Goal: Complete application form

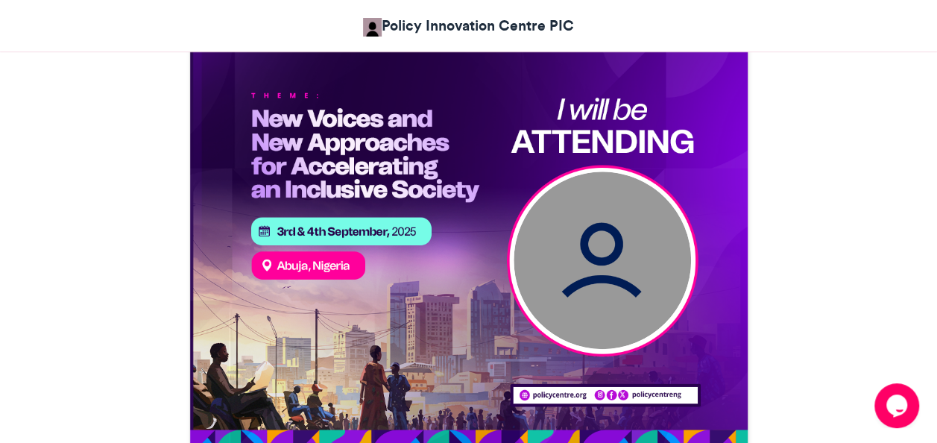
scroll to position [573, 0]
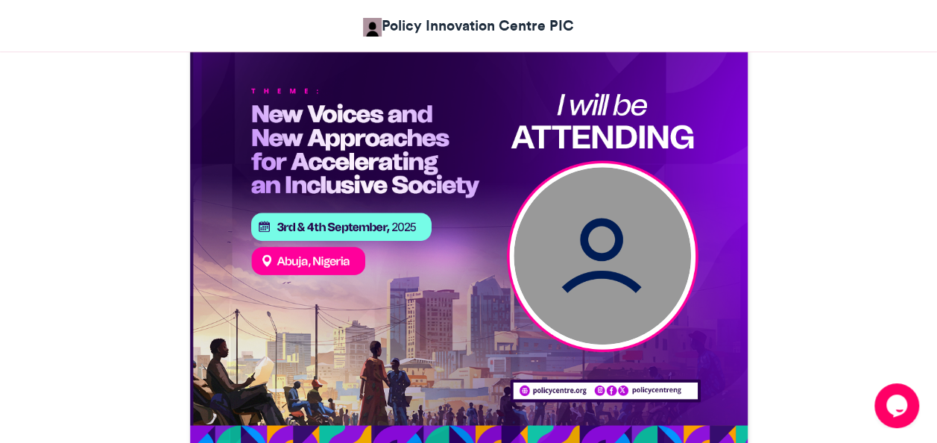
click at [596, 282] on img at bounding box center [601, 255] width 177 height 177
click at [595, 263] on img at bounding box center [601, 255] width 177 height 177
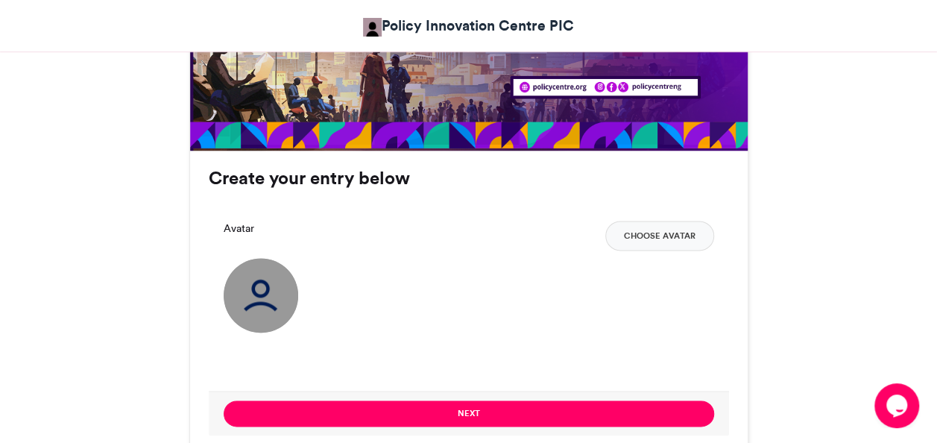
scroll to position [889, 0]
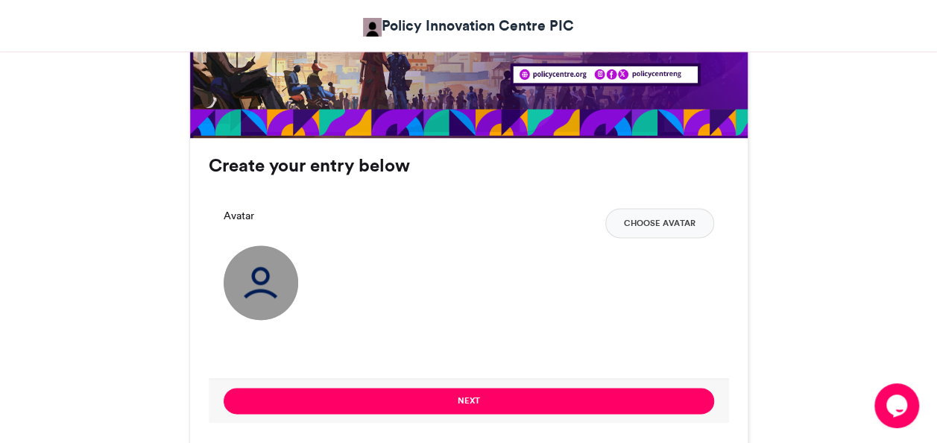
click at [267, 279] on img at bounding box center [261, 282] width 75 height 75
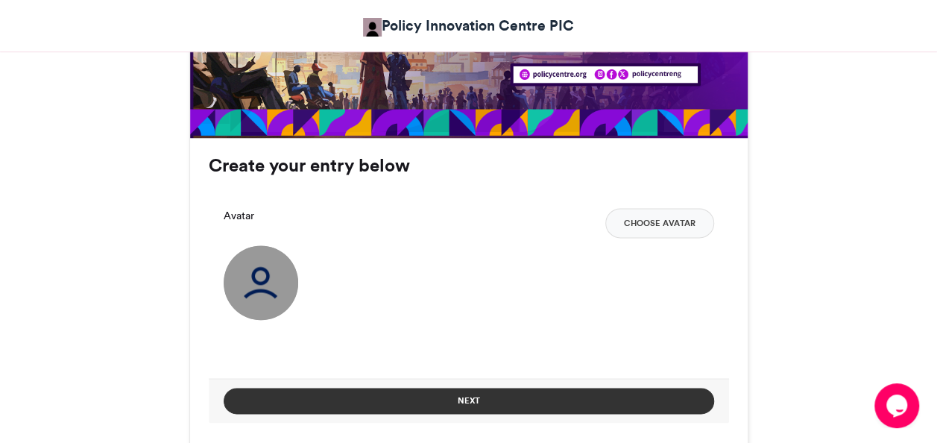
click at [475, 395] on button "Next" at bounding box center [469, 401] width 490 height 26
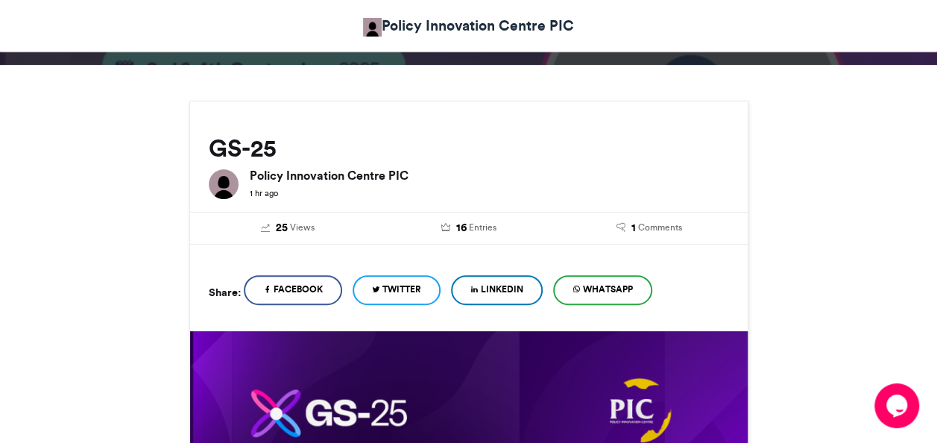
scroll to position [680, 0]
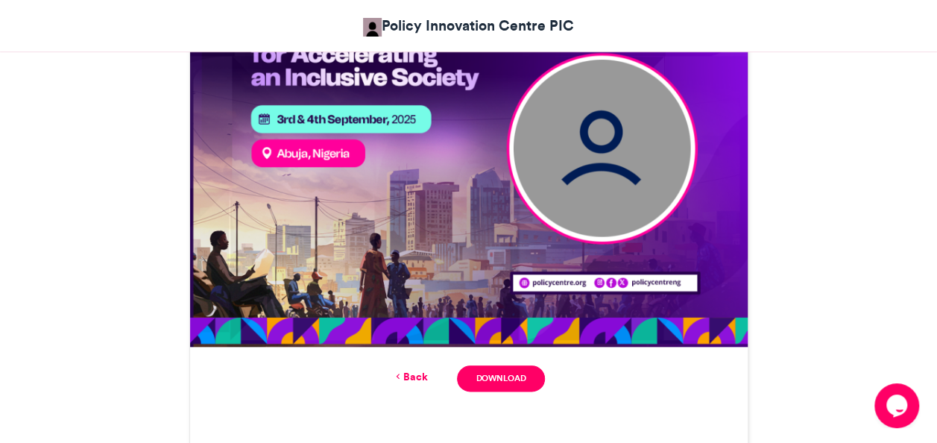
click at [407, 372] on link "Back" at bounding box center [409, 377] width 35 height 16
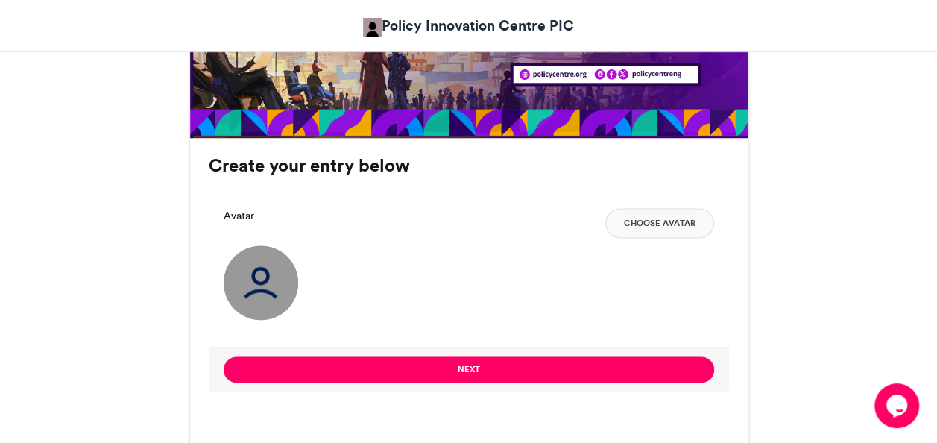
click at [256, 268] on img at bounding box center [261, 282] width 75 height 75
click at [236, 208] on label "Avatar" at bounding box center [239, 216] width 31 height 16
click at [647, 216] on button "Choose Avatar" at bounding box center [659, 223] width 109 height 30
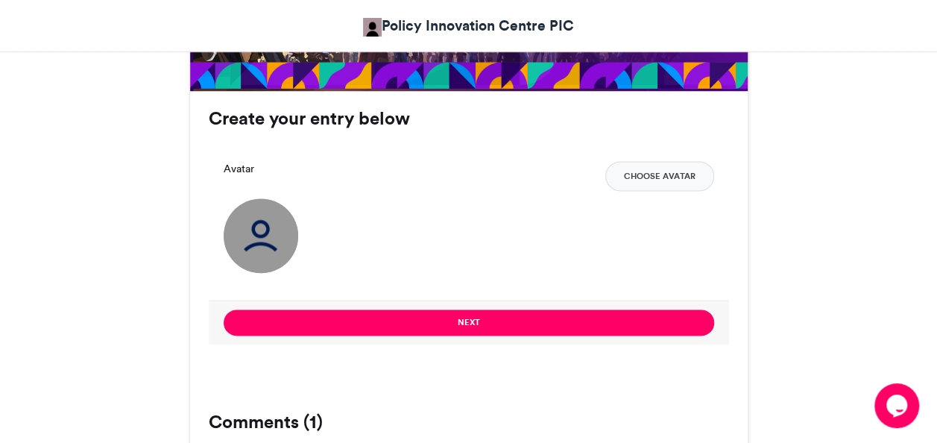
scroll to position [938, 0]
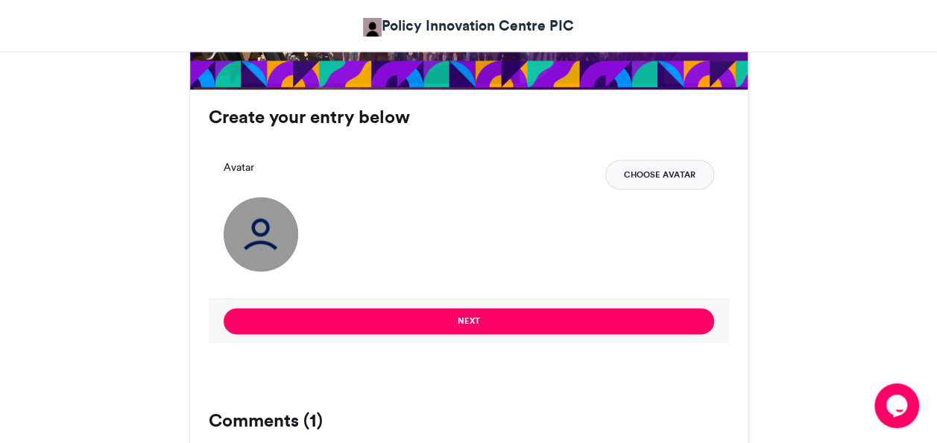
click at [657, 174] on button "Choose Avatar" at bounding box center [659, 174] width 109 height 30
click at [264, 224] on img at bounding box center [261, 234] width 75 height 75
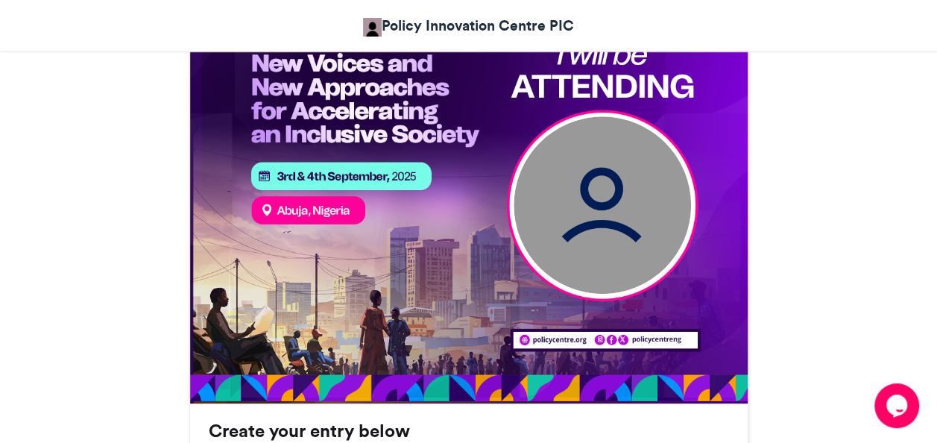
scroll to position [630, 0]
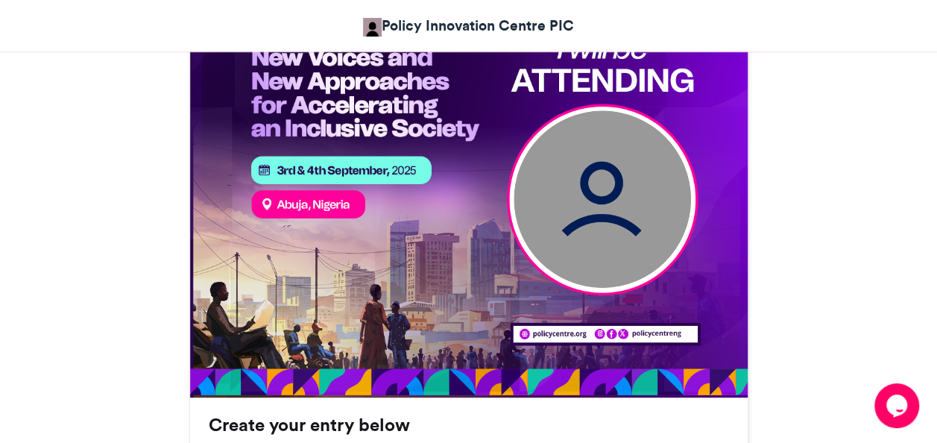
click at [622, 189] on img at bounding box center [601, 198] width 177 height 177
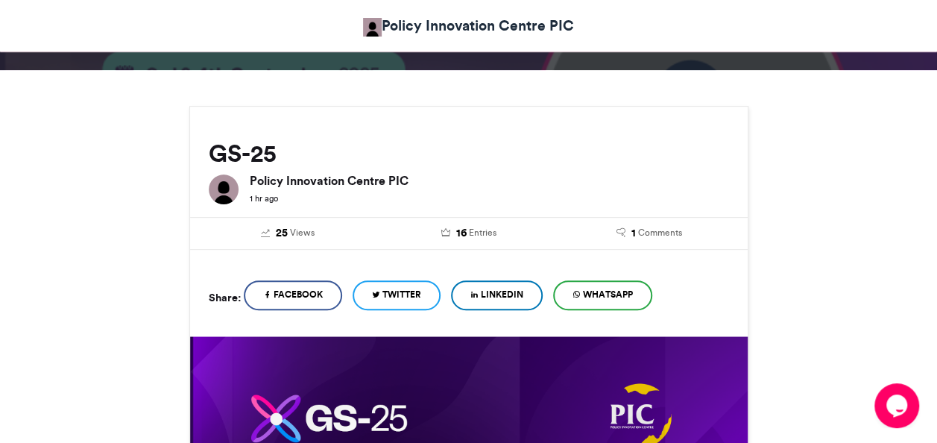
scroll to position [139, 0]
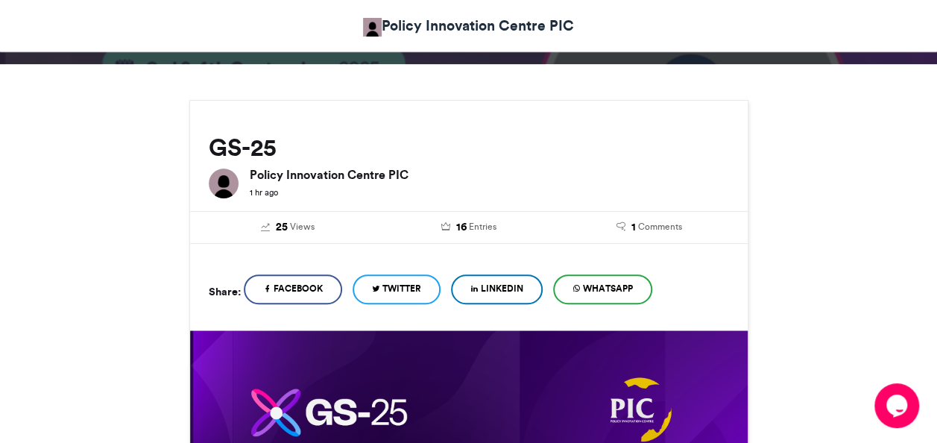
click at [502, 284] on span "LinkedIn" at bounding box center [502, 288] width 42 height 13
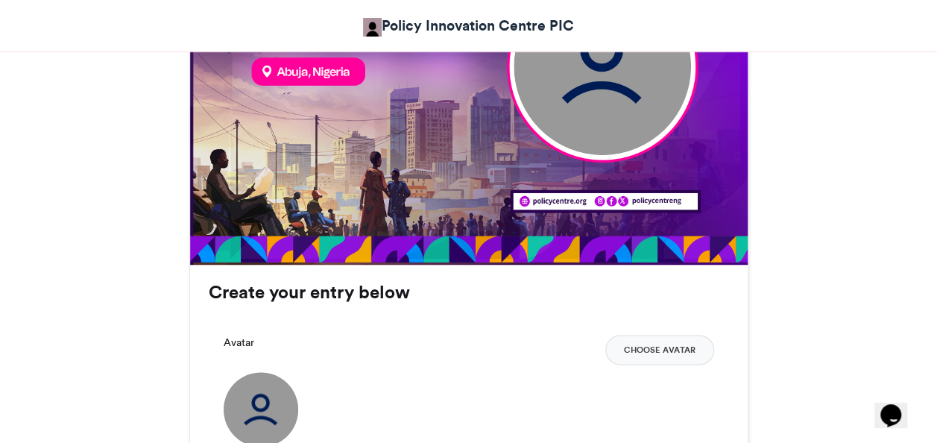
scroll to position [763, 0]
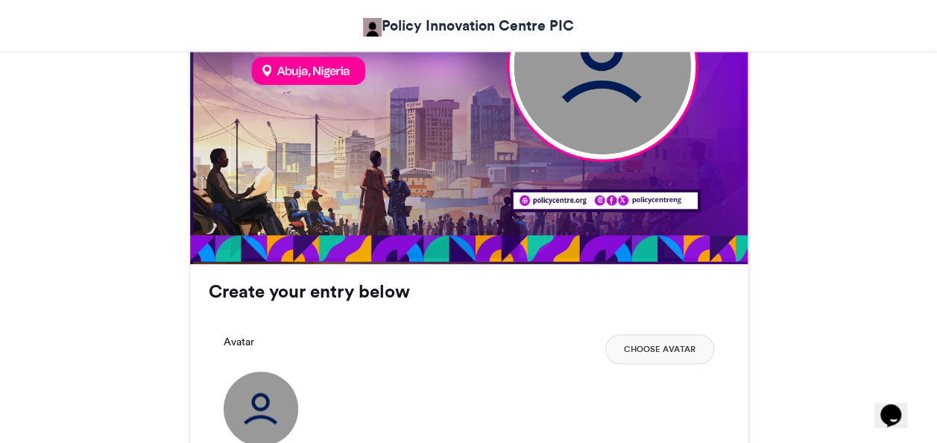
click at [242, 335] on label "Avatar" at bounding box center [239, 342] width 31 height 16
click at [651, 344] on button "Choose Avatar" at bounding box center [659, 349] width 109 height 30
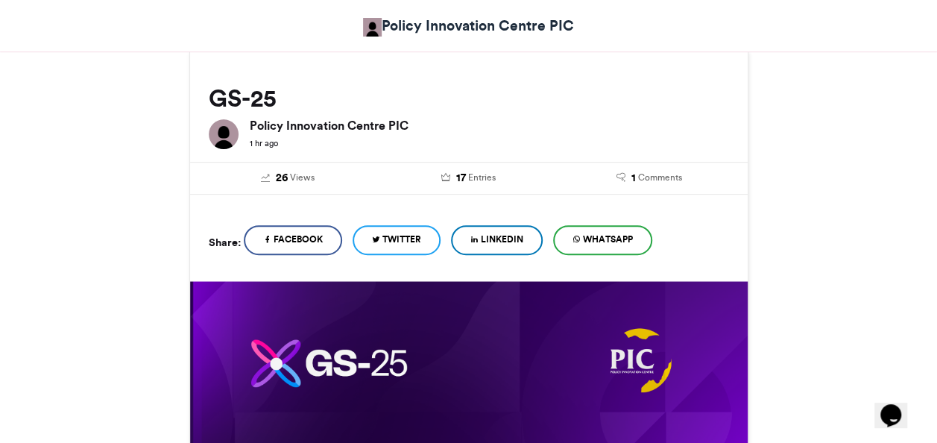
scroll to position [188, 0]
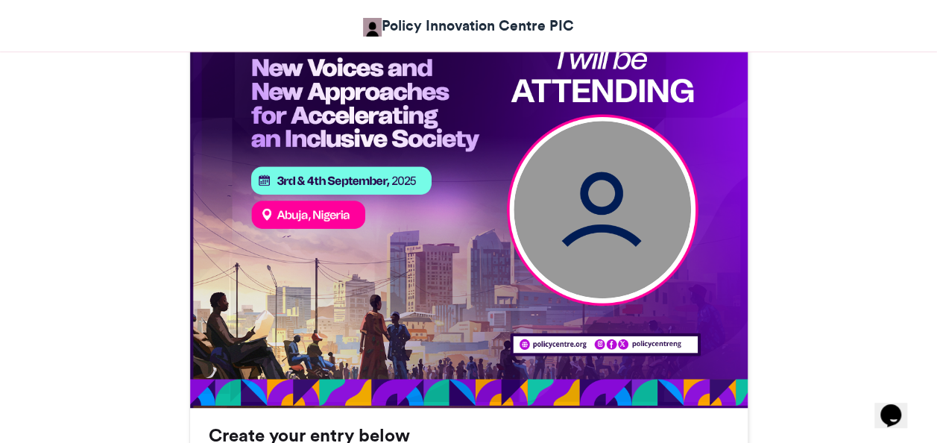
scroll to position [620, 0]
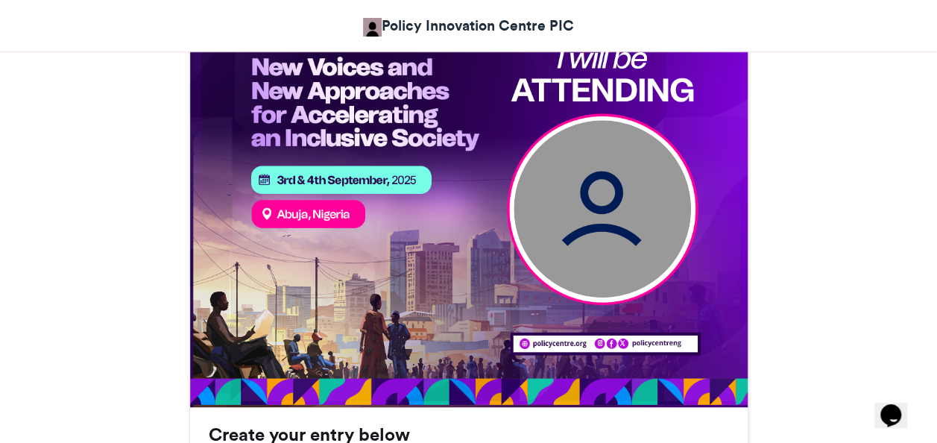
click at [592, 230] on img at bounding box center [601, 208] width 177 height 177
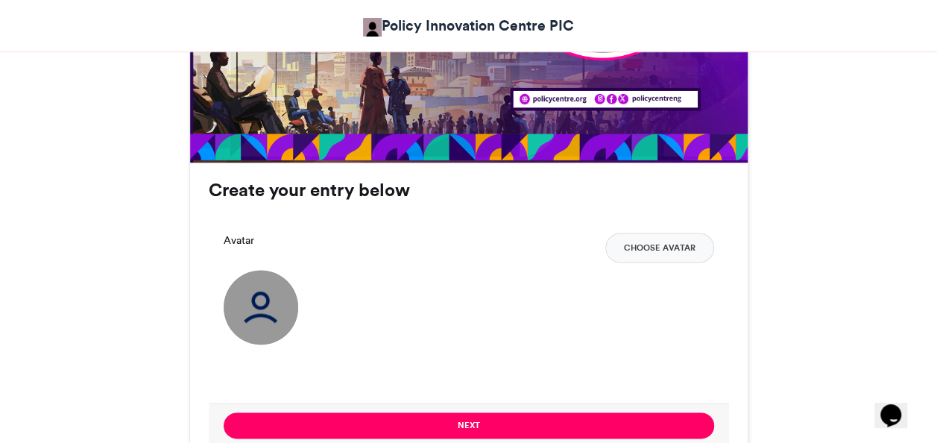
scroll to position [865, 0]
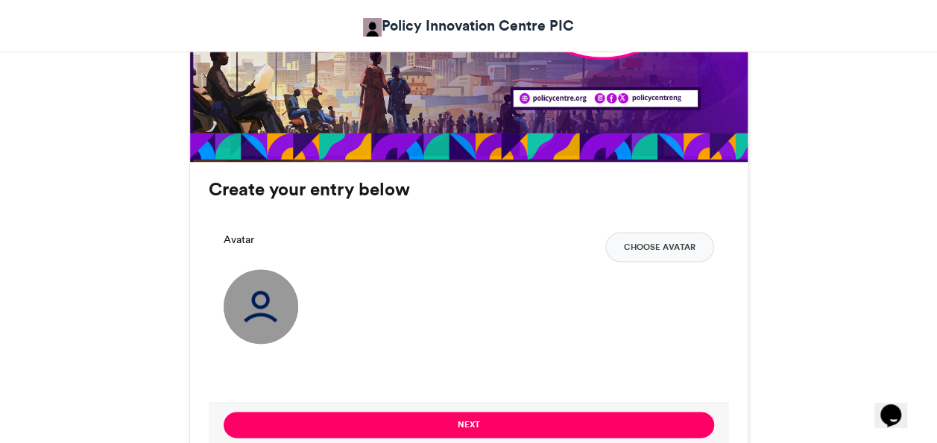
click at [265, 317] on img at bounding box center [261, 306] width 75 height 75
click at [652, 248] on button "Choose Avatar" at bounding box center [659, 247] width 109 height 30
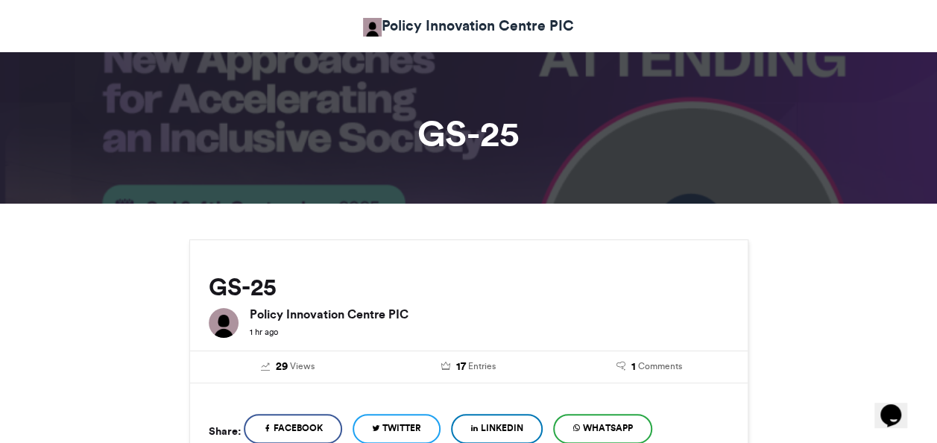
click at [216, 319] on img at bounding box center [224, 323] width 30 height 30
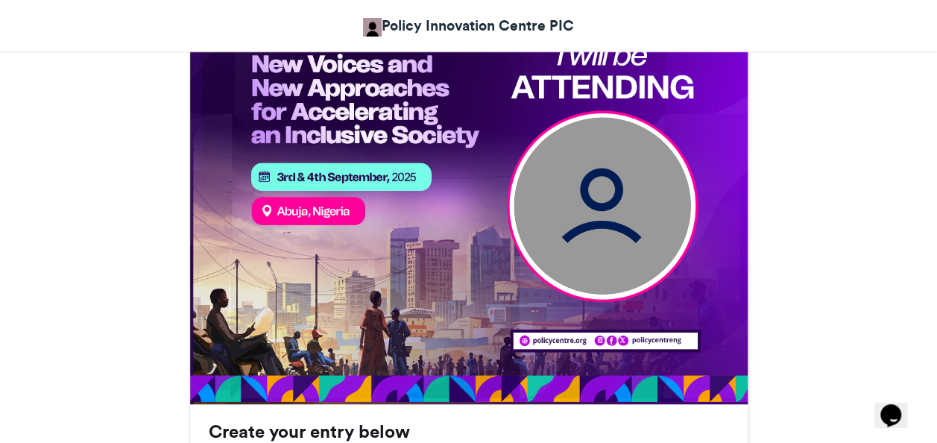
scroll to position [620, 0]
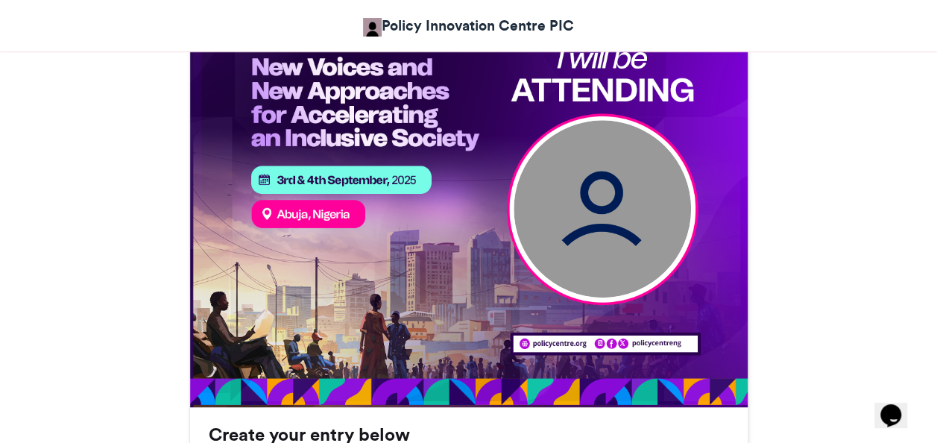
click at [584, 171] on img at bounding box center [601, 208] width 177 height 177
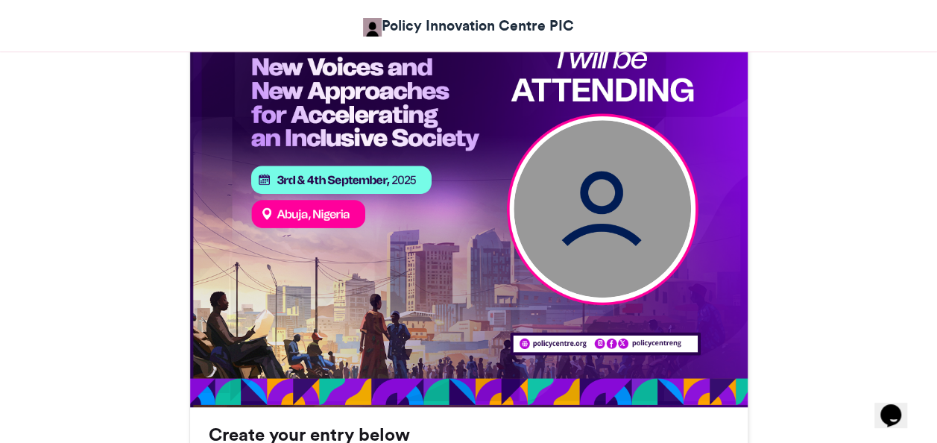
click at [358, 176] on img at bounding box center [469, 128] width 558 height 558
click at [330, 439] on h3 "Create your entry below" at bounding box center [469, 435] width 520 height 18
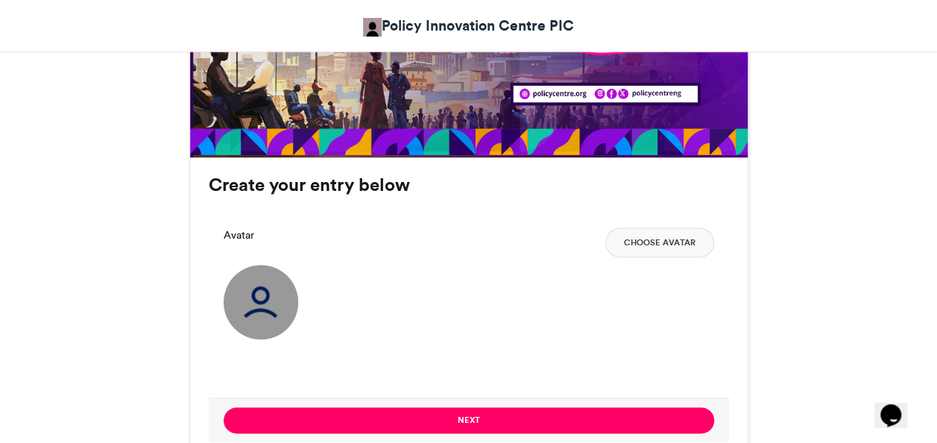
scroll to position [871, 0]
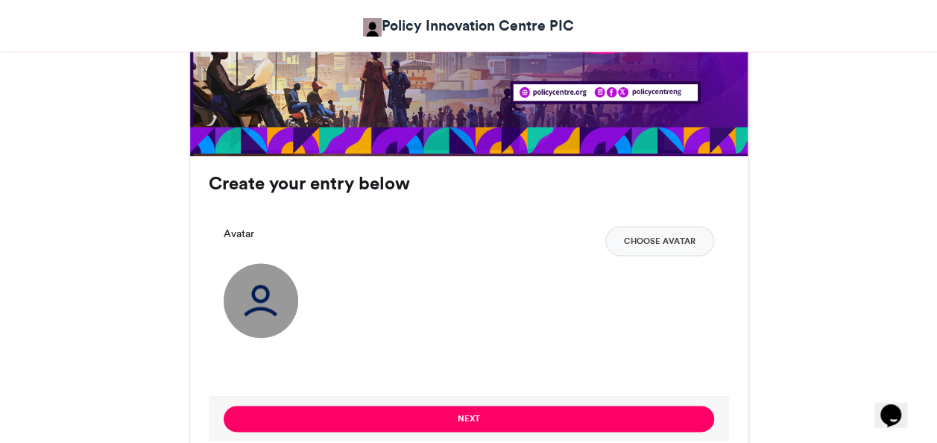
click at [264, 295] on img at bounding box center [261, 300] width 75 height 75
click at [645, 237] on button "Choose Avatar" at bounding box center [659, 241] width 109 height 30
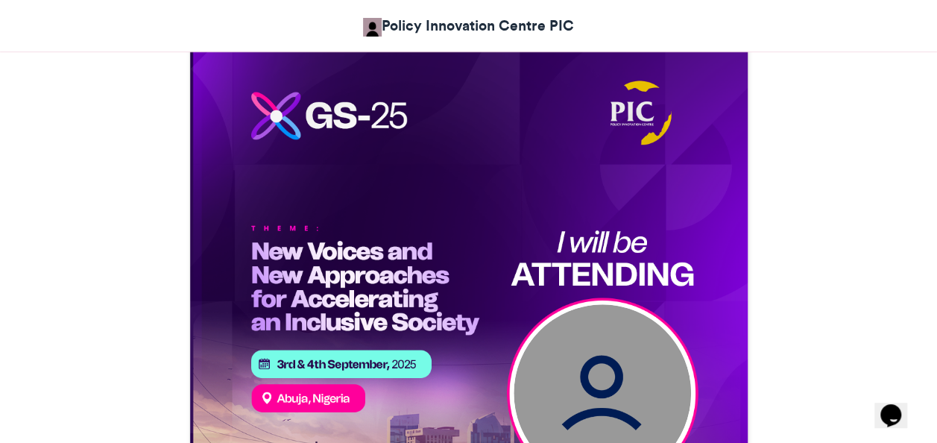
scroll to position [435, 0]
